Goal: Task Accomplishment & Management: Use online tool/utility

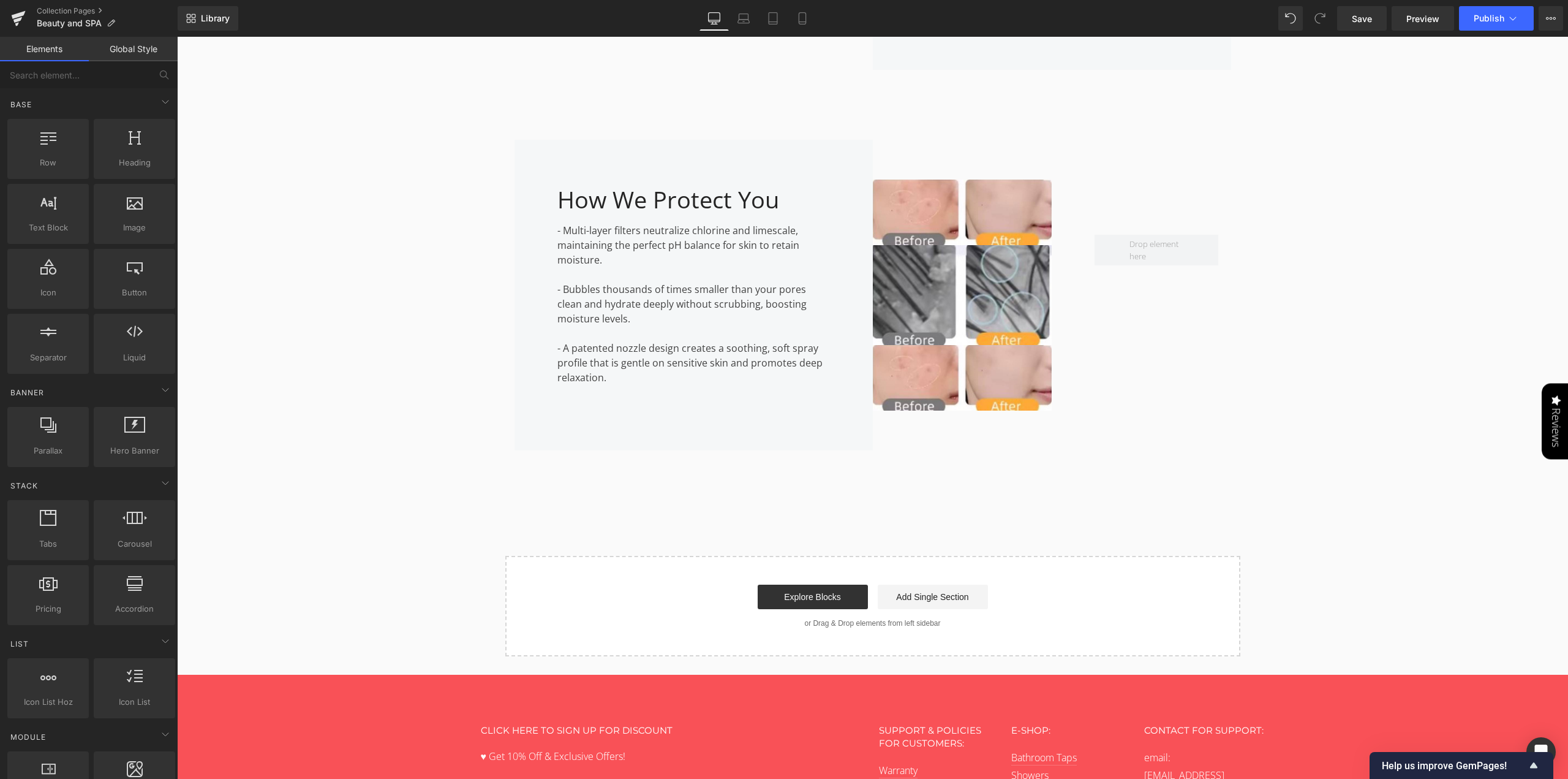
click at [1364, 19] on span "Save" at bounding box center [1362, 19] width 20 height 13
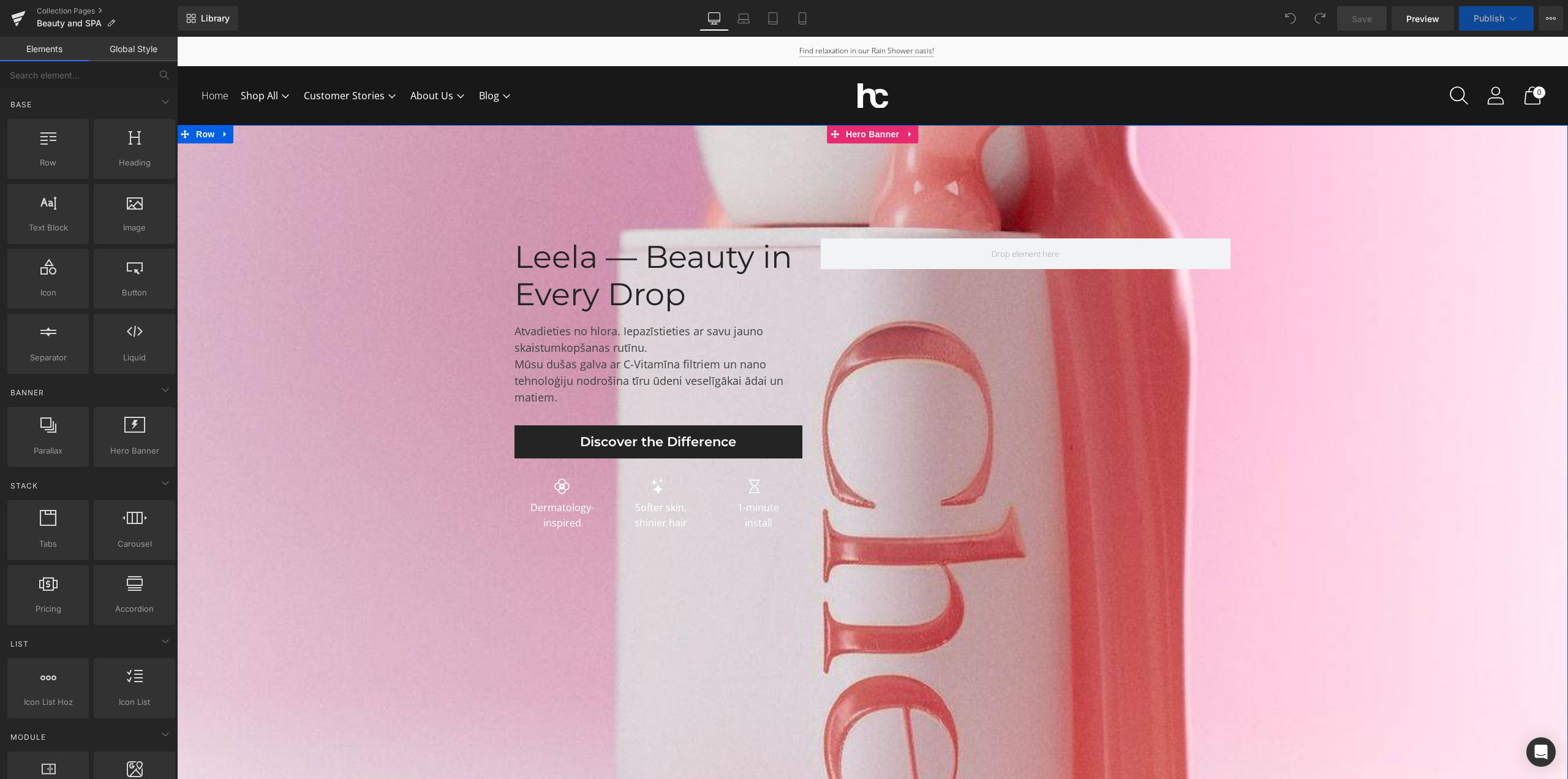
click at [387, 481] on span "Leela — Beauty in Every Drop Heading Atvadieties no hlora. Iepazīstieties ar sa…" at bounding box center [873, 387] width 1391 height 298
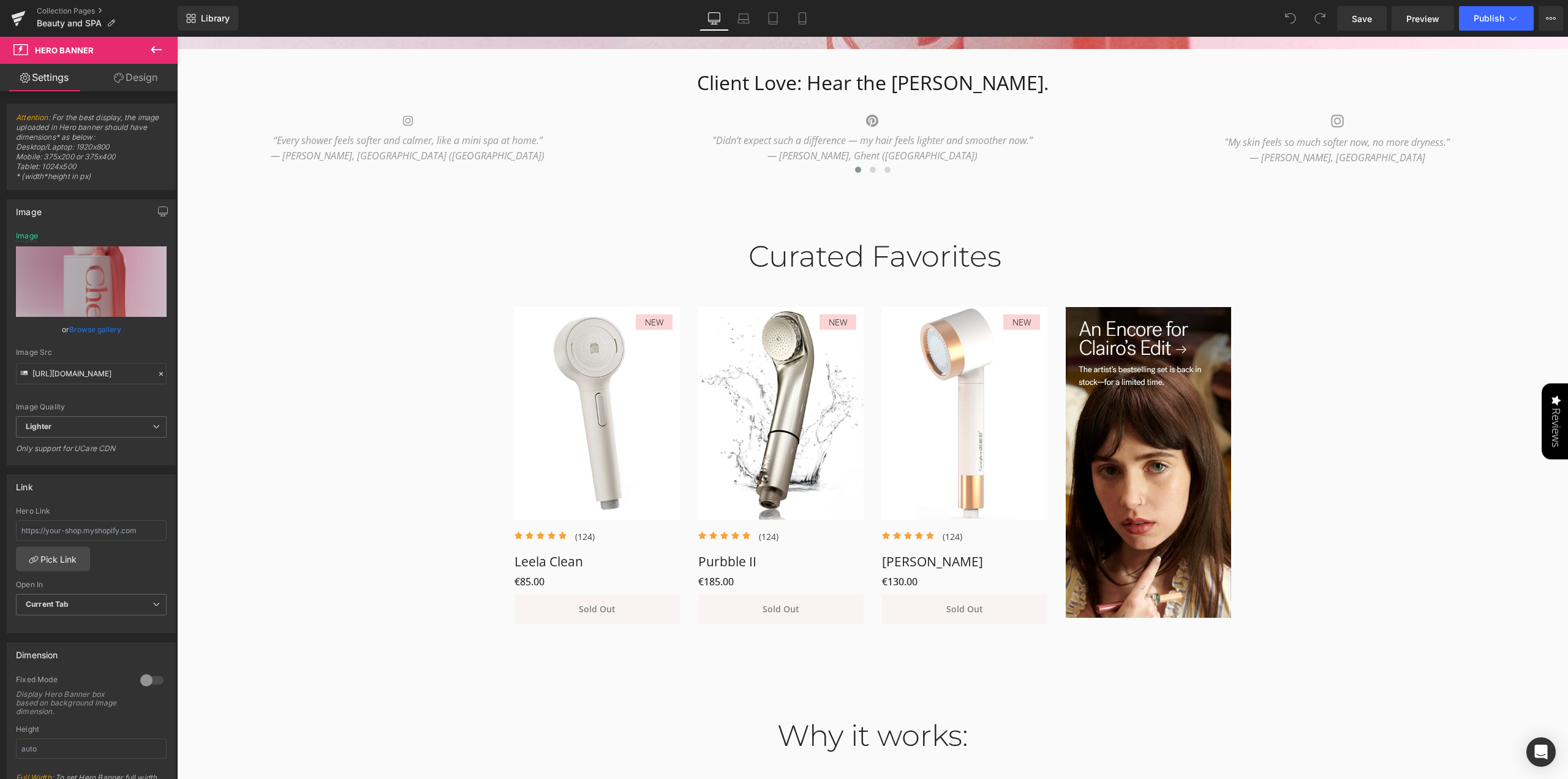
scroll to position [797, 0]
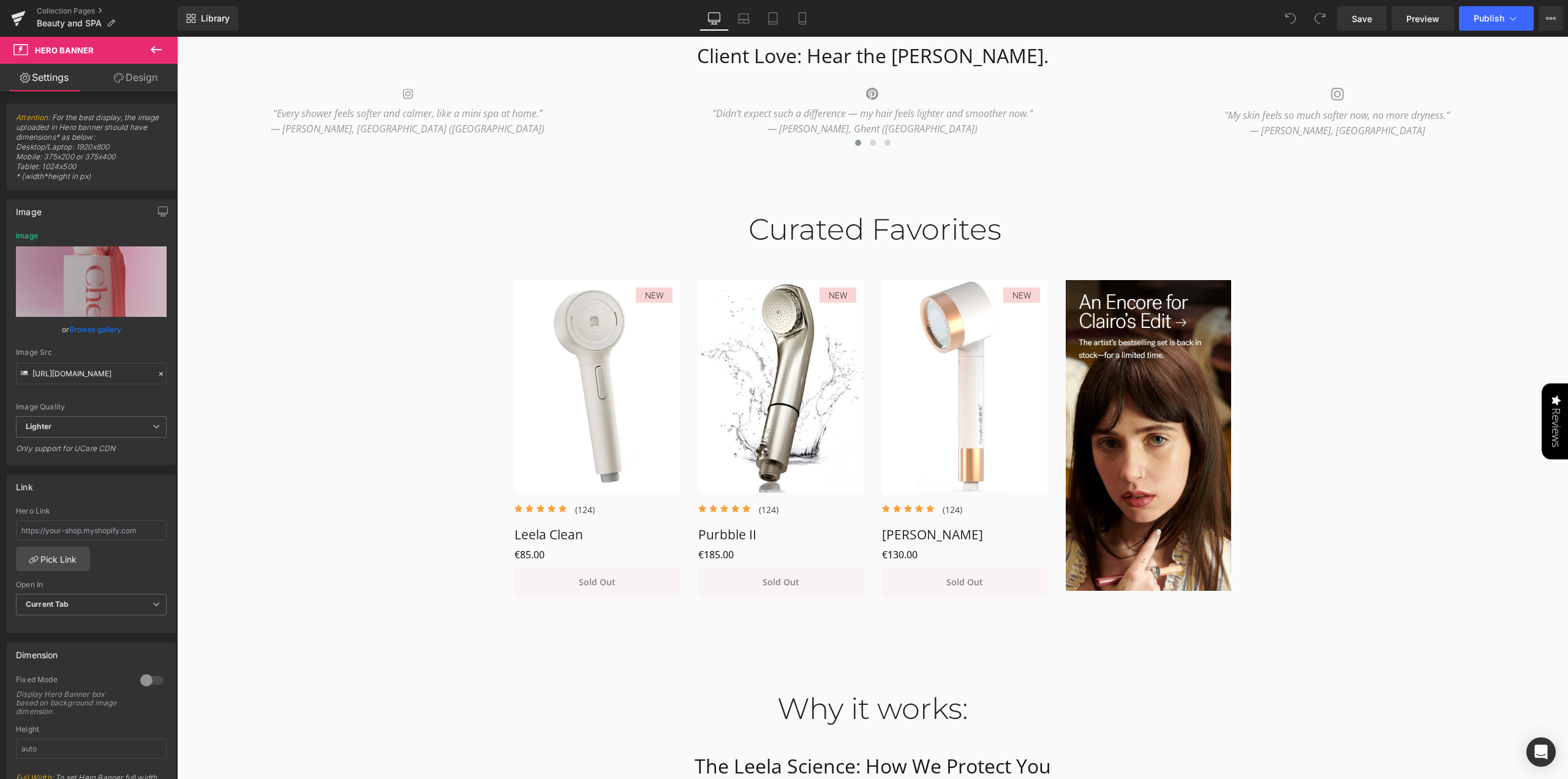
click at [312, 555] on div "Curated Favorites Heading Row NEW (P) Image Icon Icon Icon Icon Icon Icon List …" at bounding box center [873, 398] width 1391 height 409
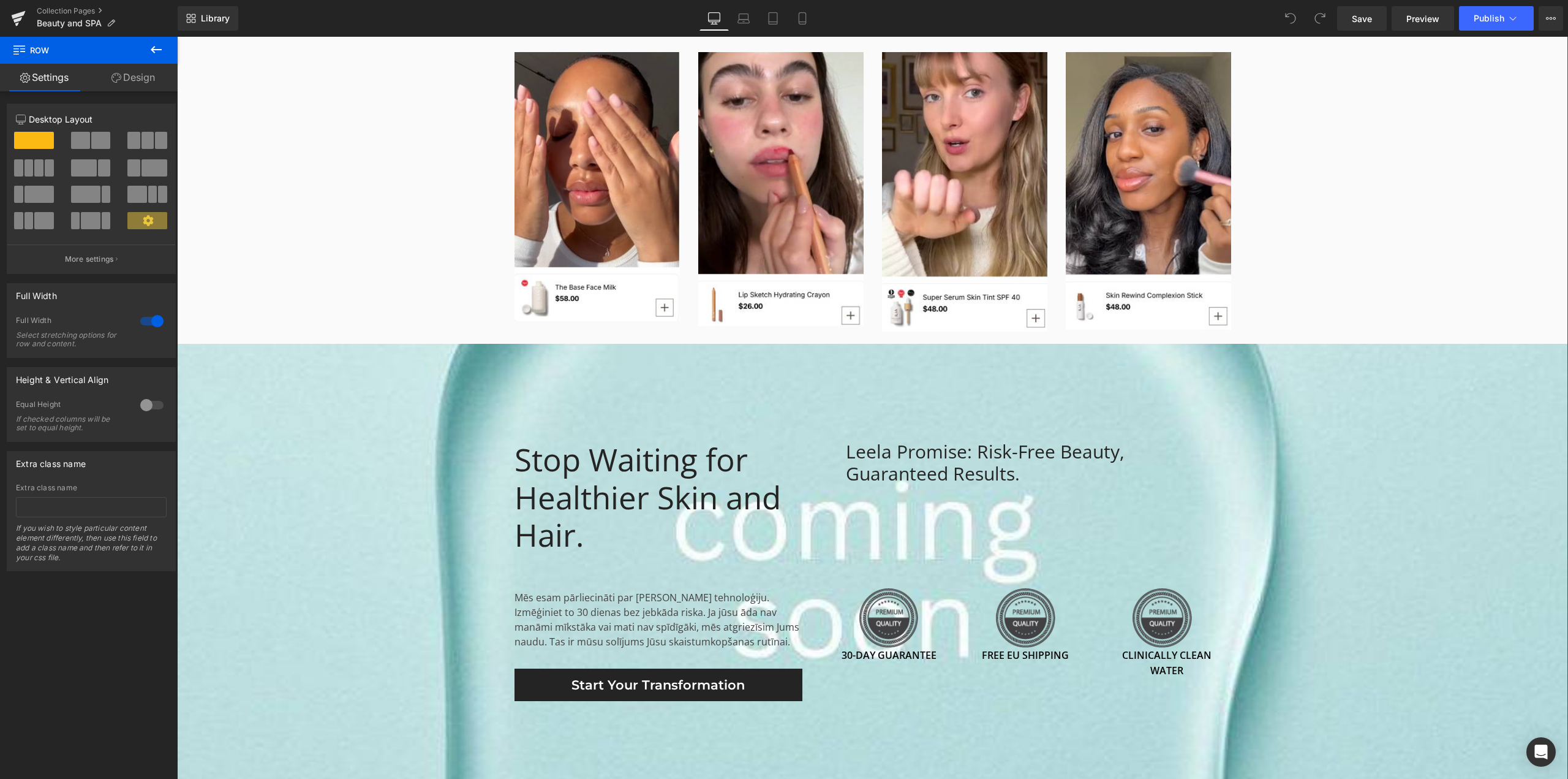
scroll to position [2758, 0]
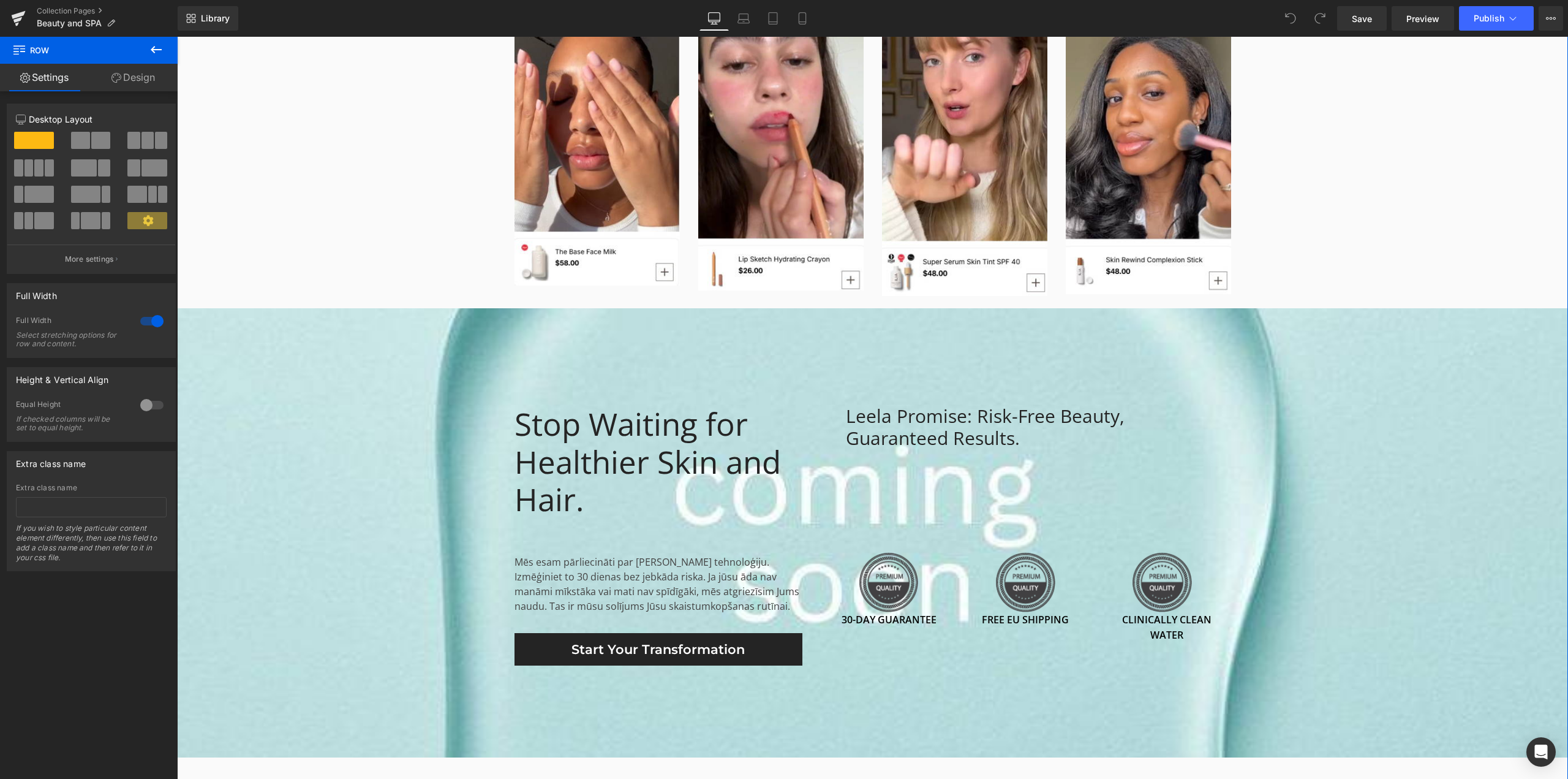
click at [365, 499] on span "Stop Waiting for Healthier Skin and Hair. Heading Mēs esam pārliecināti par Lee…" at bounding box center [873, 532] width 1391 height 265
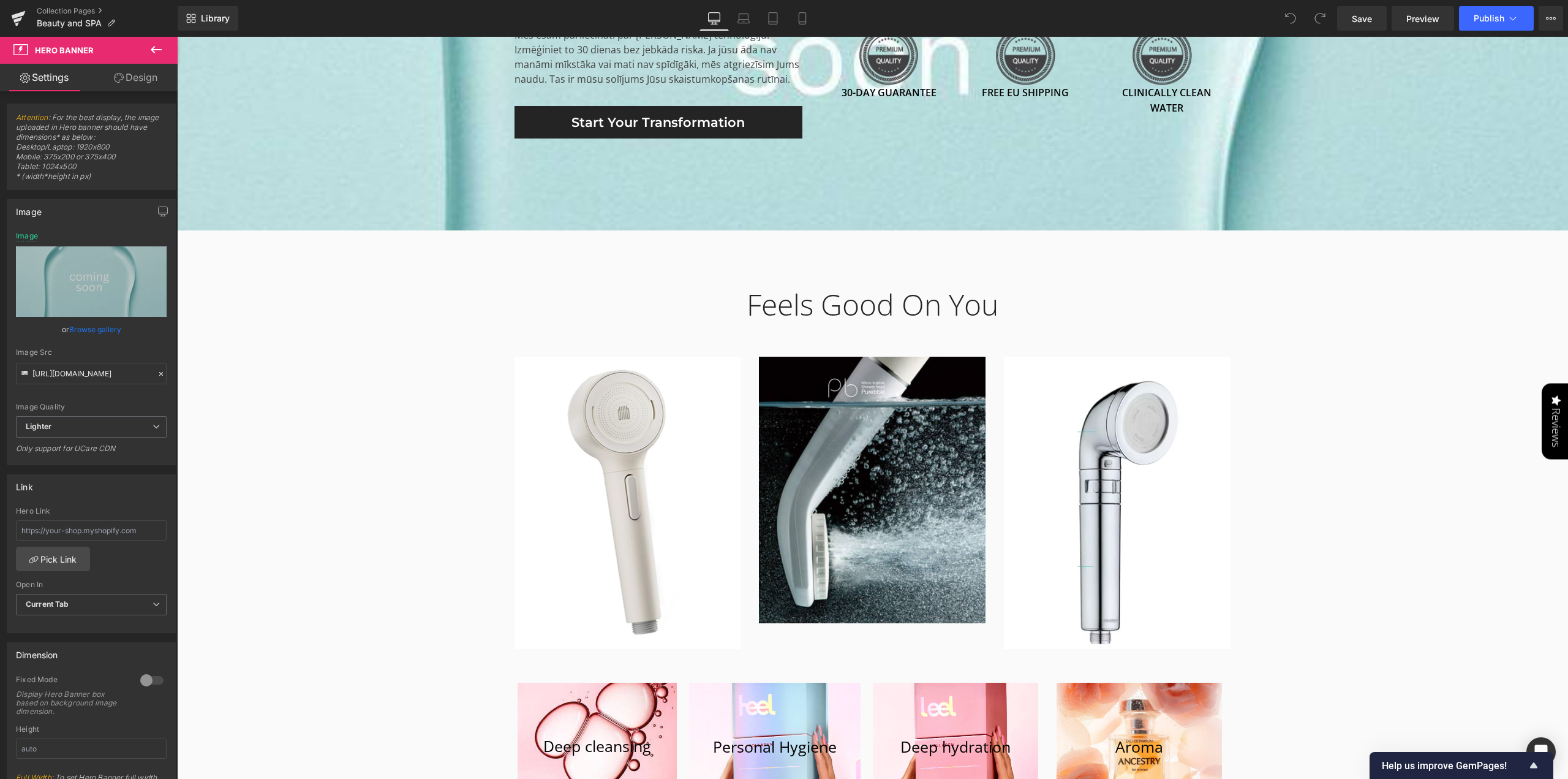
scroll to position [3494, 0]
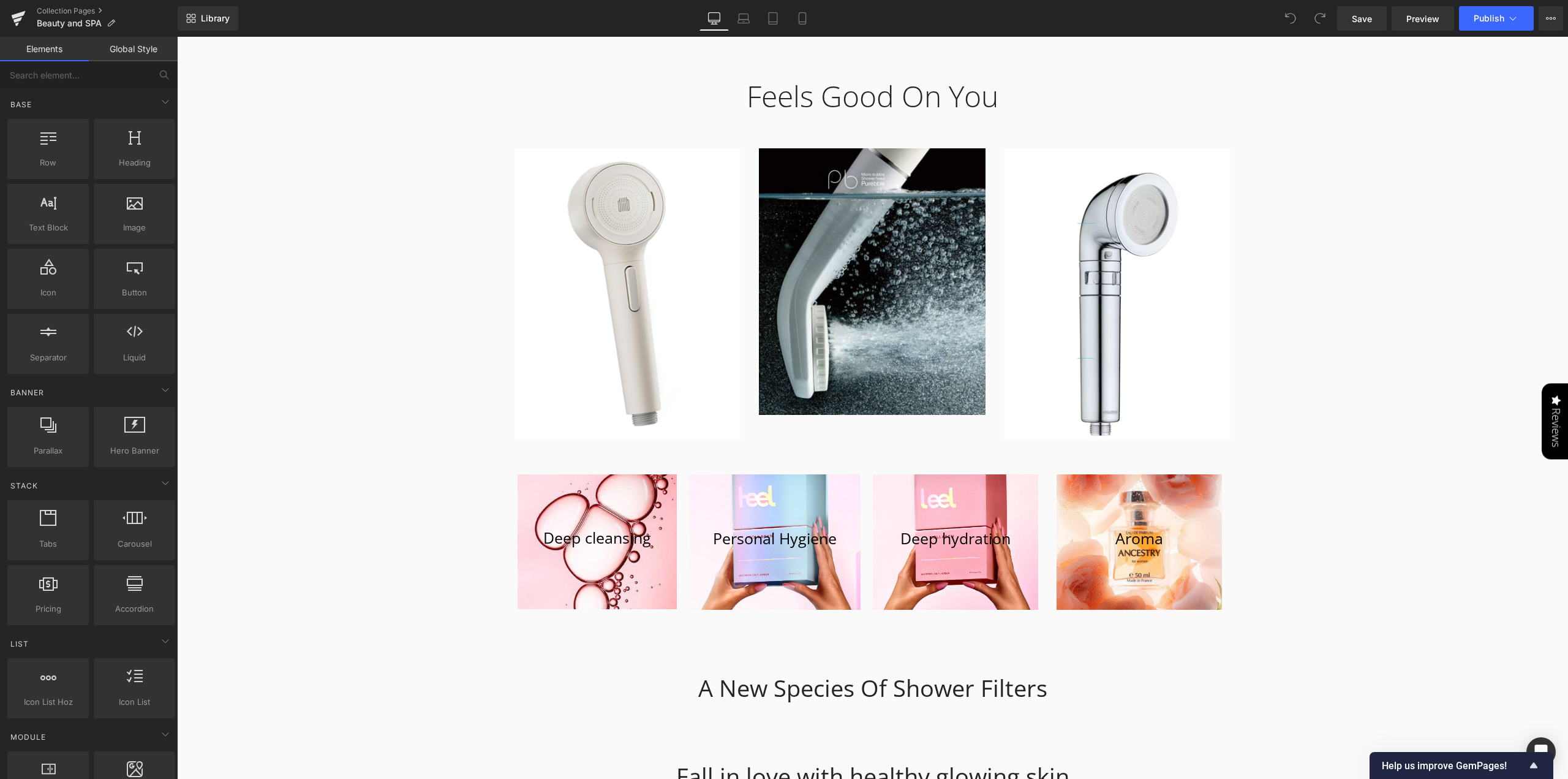
click at [1336, 386] on div "Leela — Beauty in Every Drop Heading Atvadieties no hlora. Iepazīstieties ar sa…" at bounding box center [873, 353] width 1391 height 7442
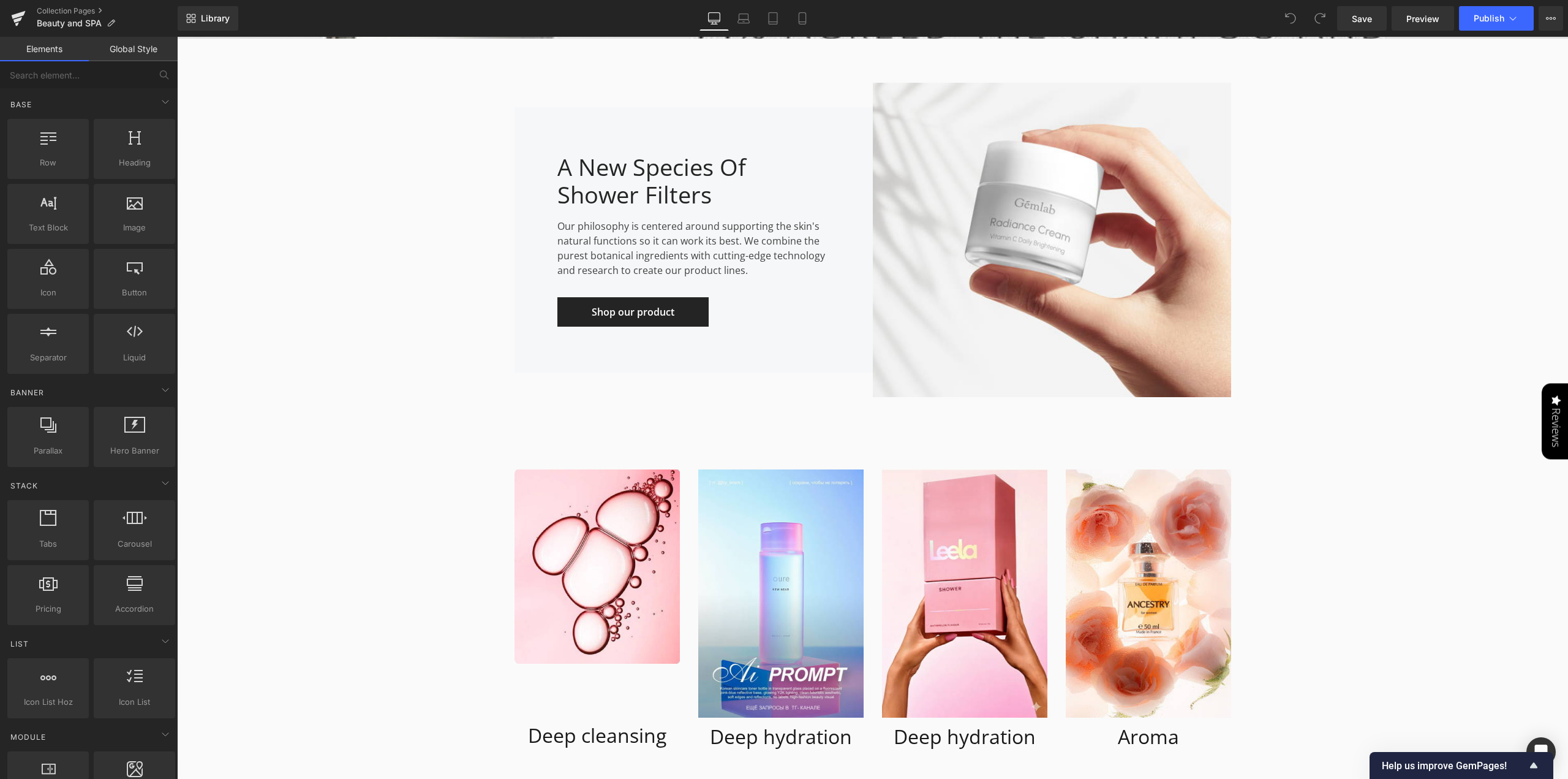
scroll to position [4597, 0]
